Goal: Task Accomplishment & Management: Manage account settings

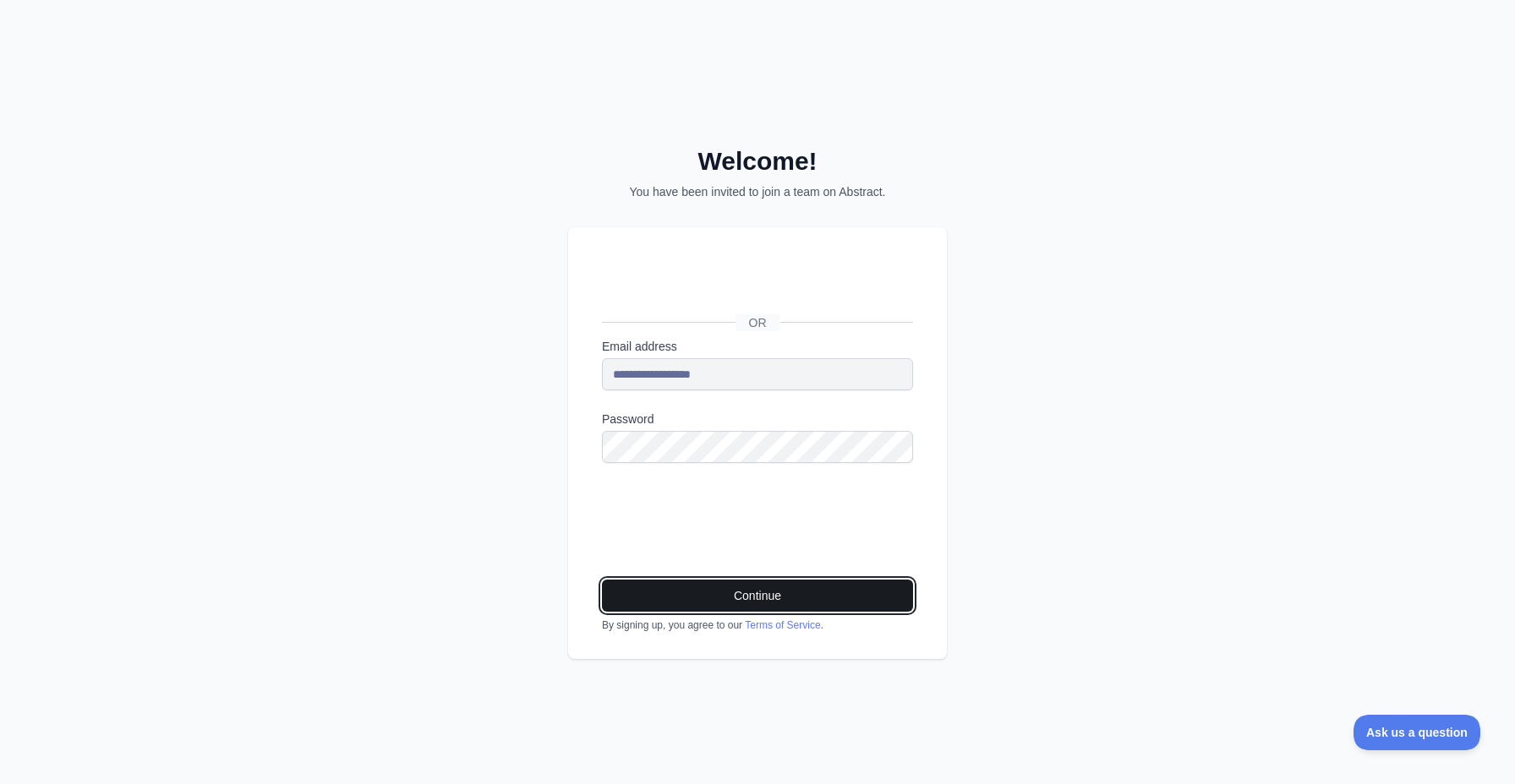
click at [851, 595] on button "Continue" at bounding box center [757, 595] width 311 height 32
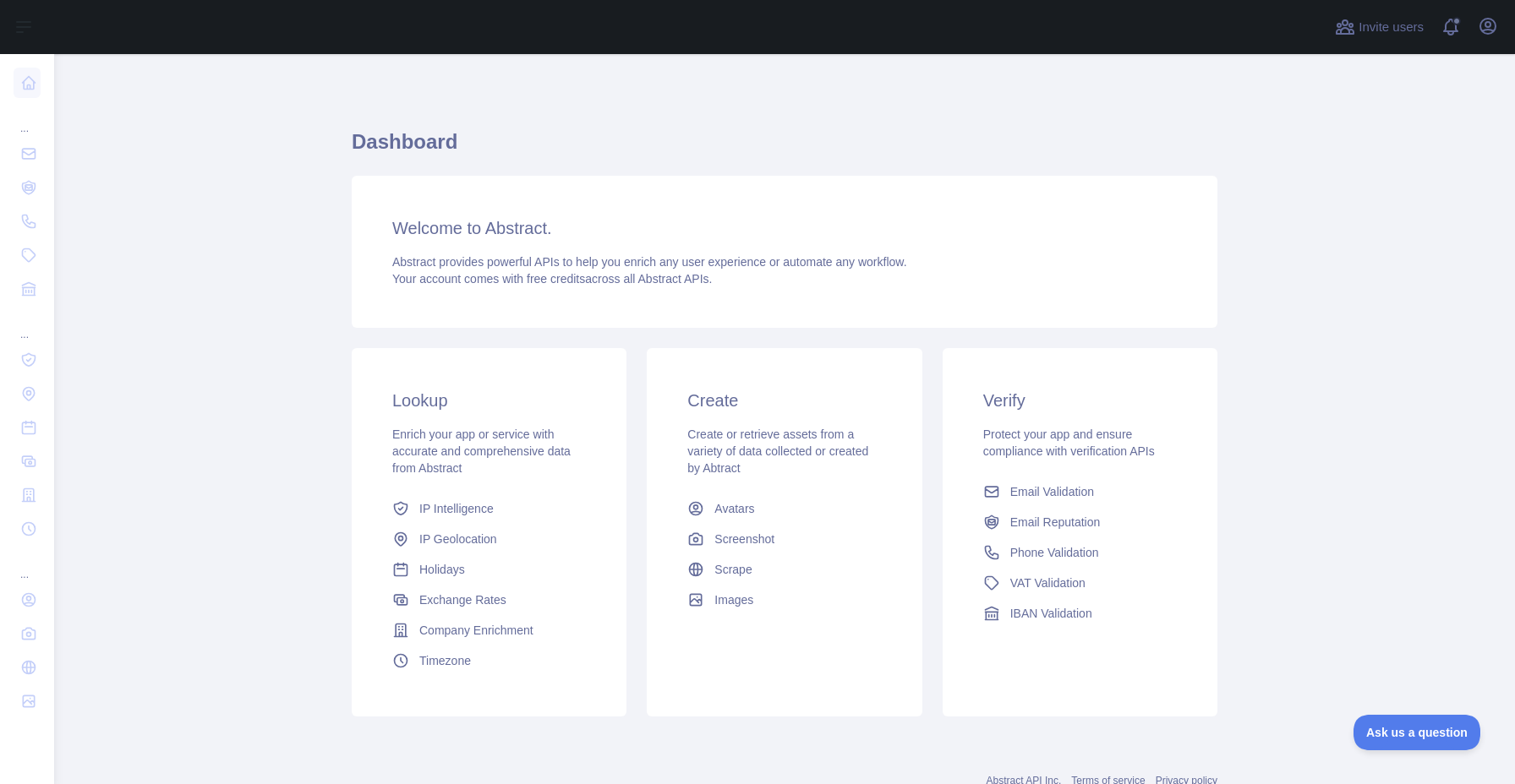
scroll to position [58, 0]
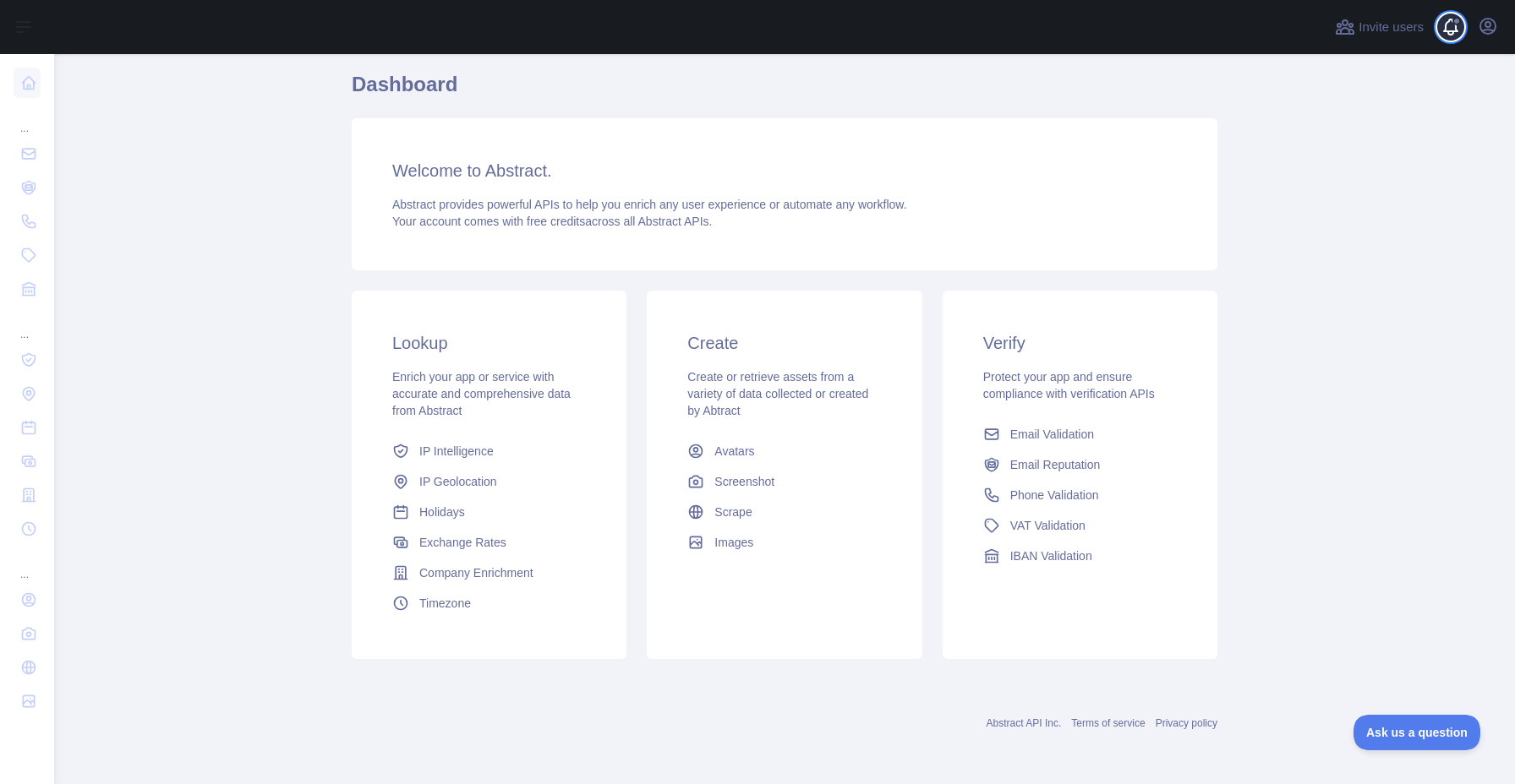
click at [1446, 39] on span at bounding box center [1457, 27] width 34 height 54
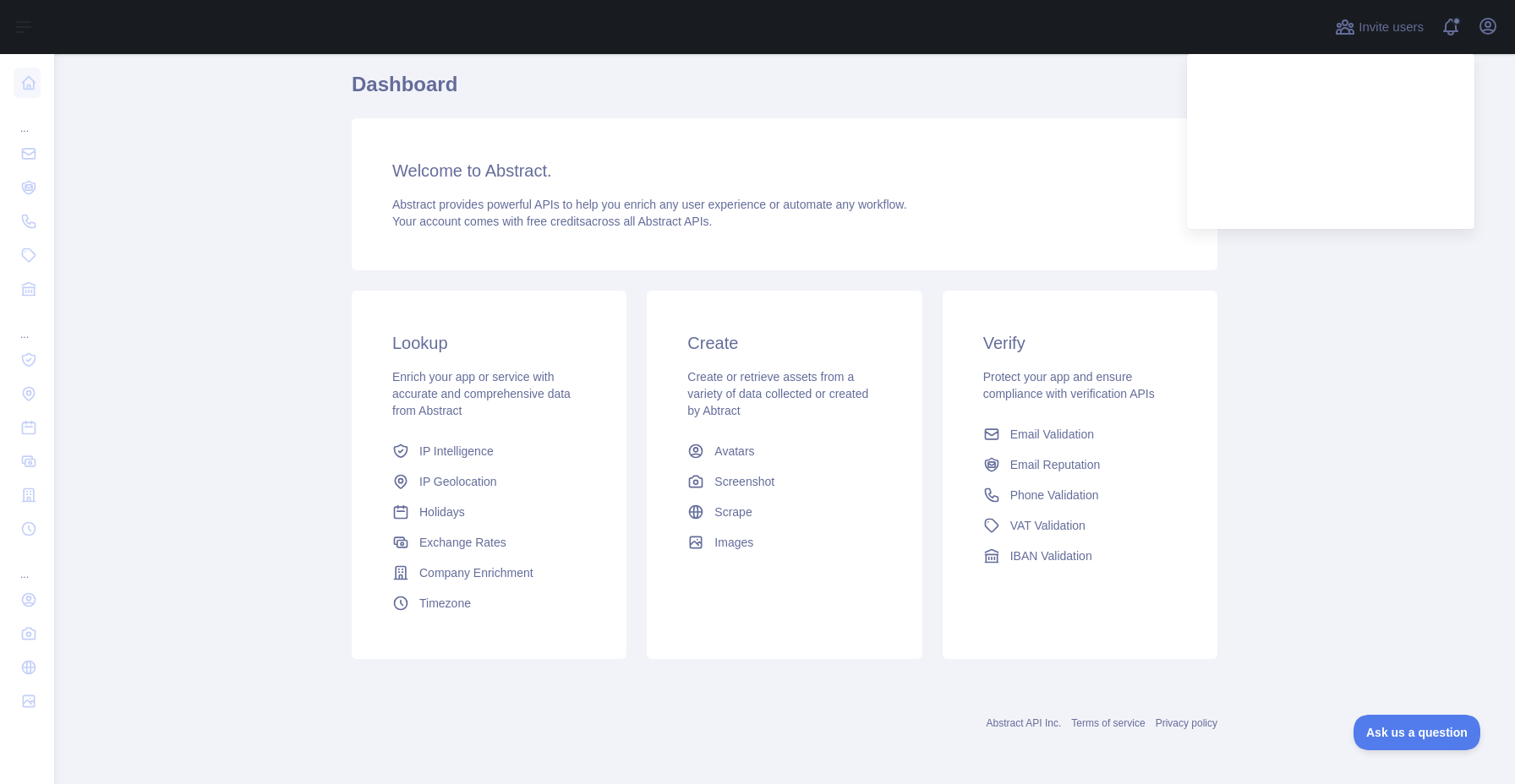
click at [1321, 281] on main "Dashboard Welcome to Abstract. Abstract provides powerful APIs to help you enri…" at bounding box center [783, 419] width 1460 height 730
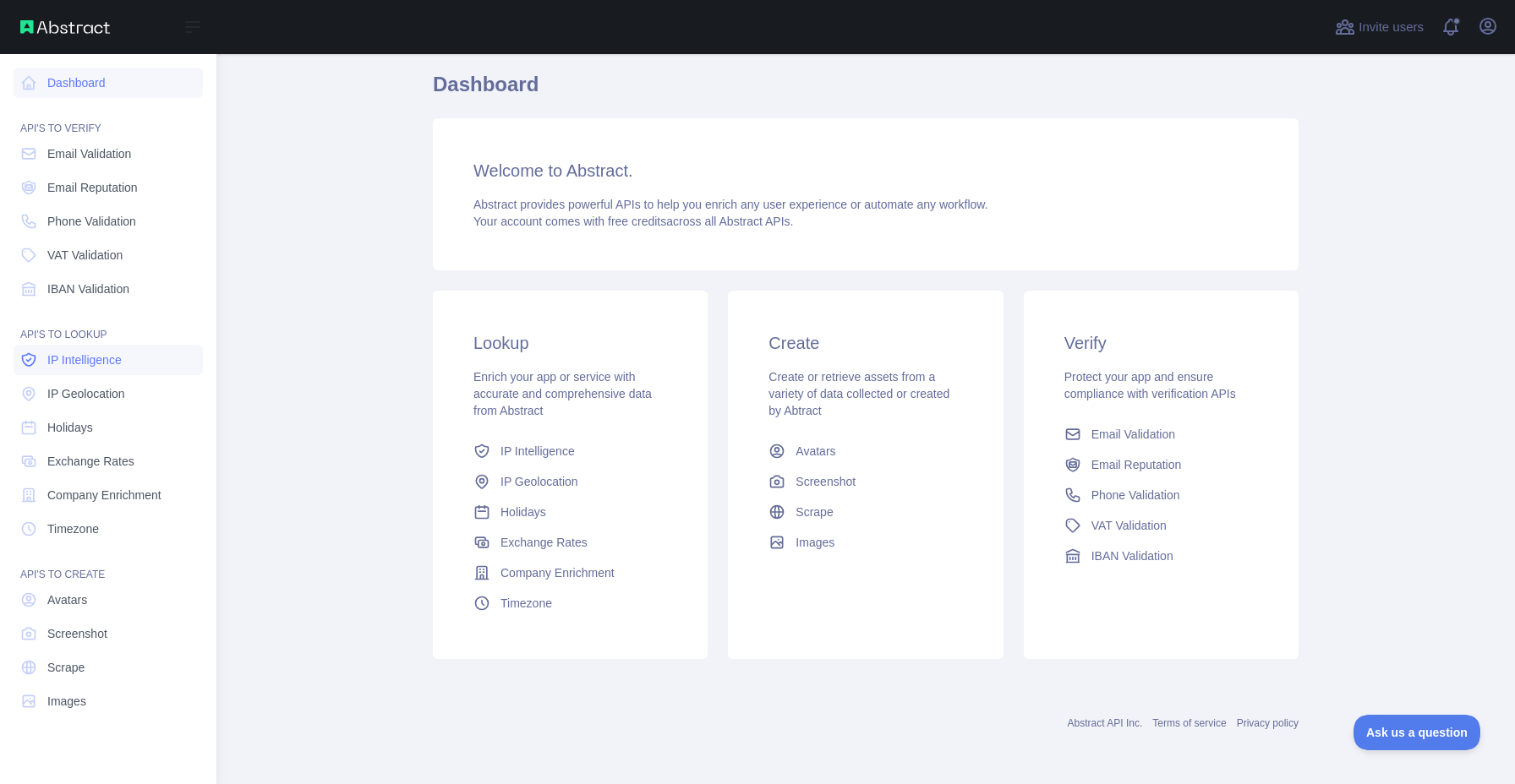
click at [122, 369] on link "IP Intelligence" at bounding box center [108, 359] width 190 height 31
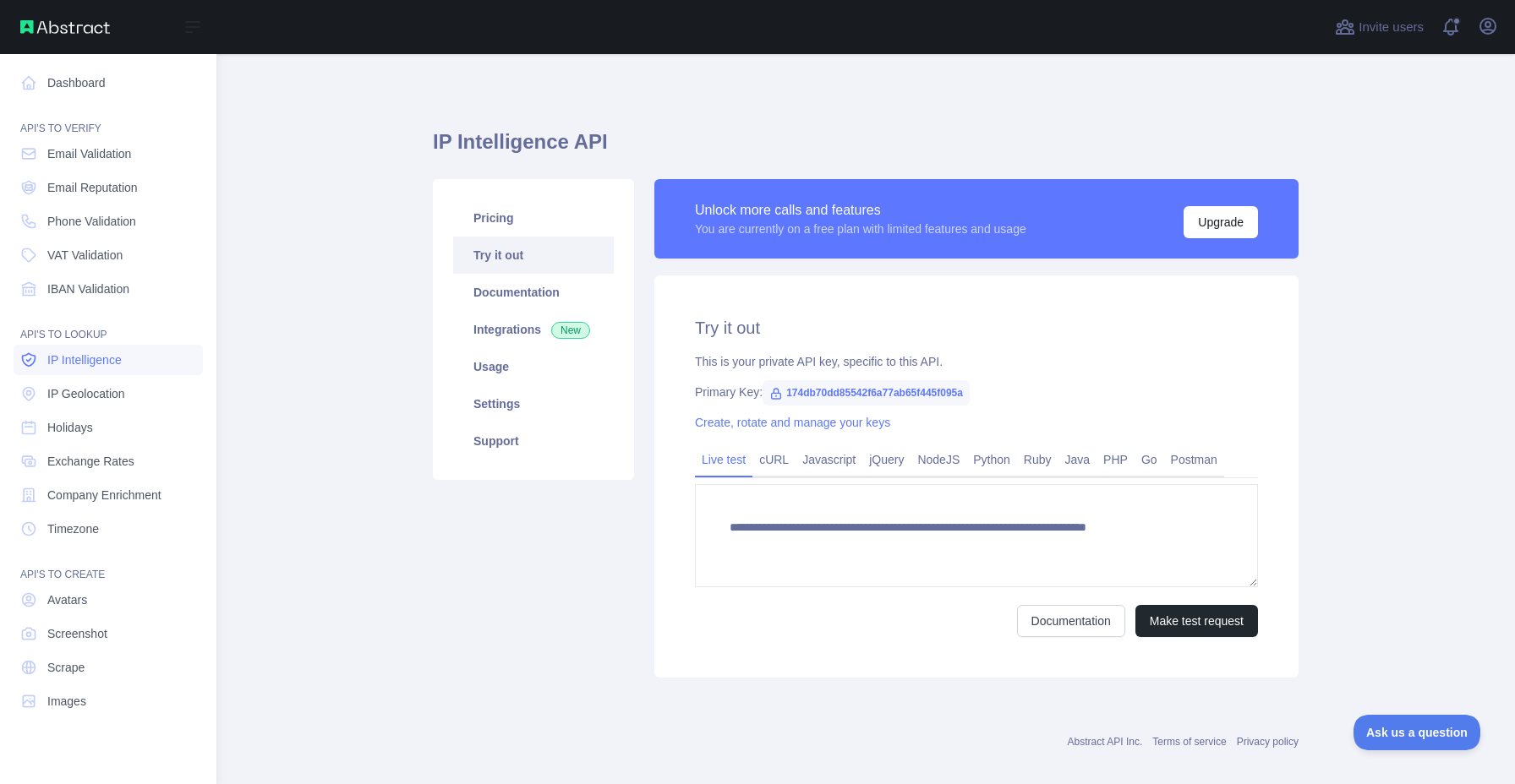
type textarea "**********"
click at [123, 389] on span "IP Geolocation" at bounding box center [86, 393] width 77 height 17
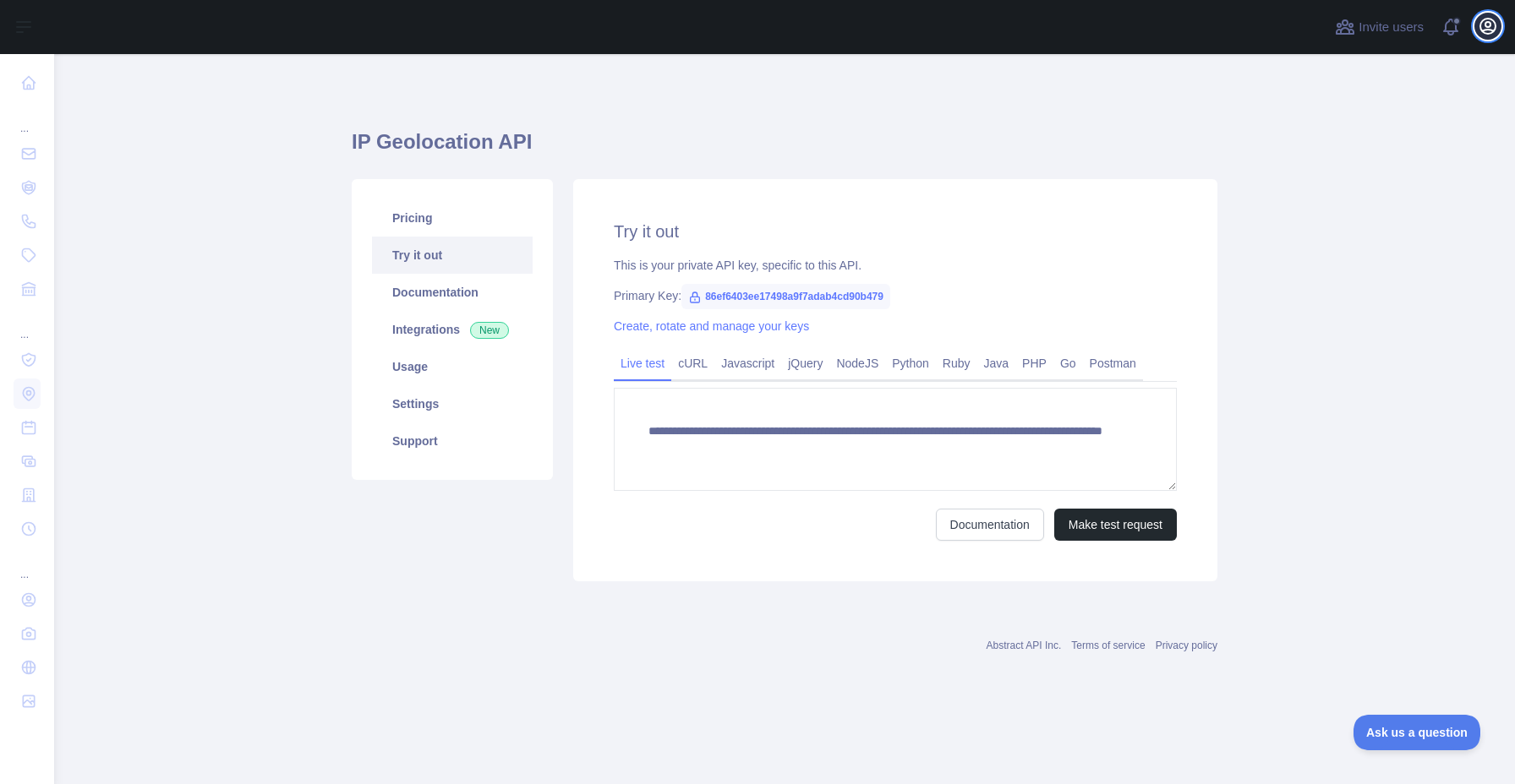
click at [1481, 30] on icon "button" at bounding box center [1487, 26] width 15 height 15
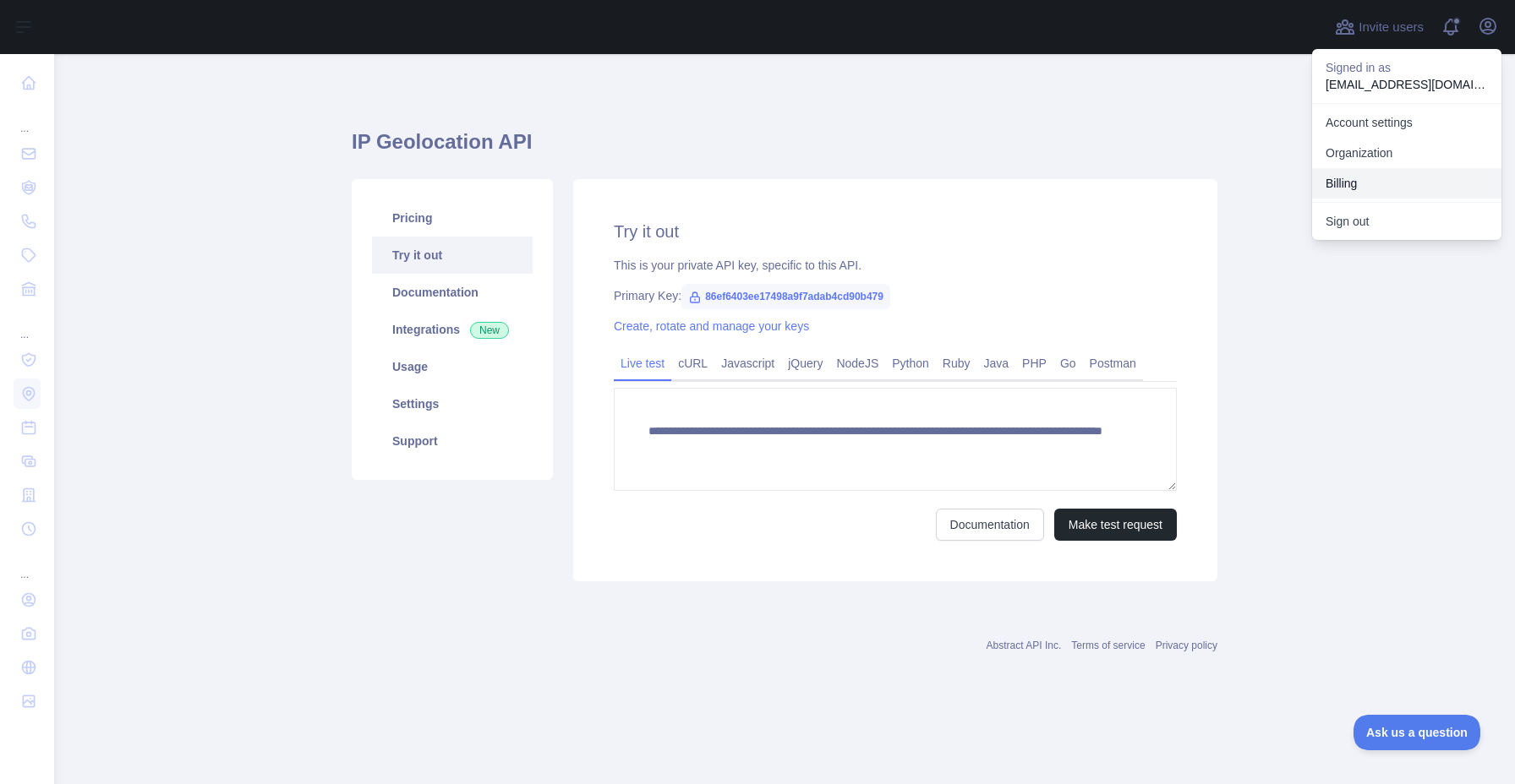
click at [1381, 185] on button "Billing" at bounding box center [1406, 183] width 190 height 31
